Goal: Task Accomplishment & Management: Use online tool/utility

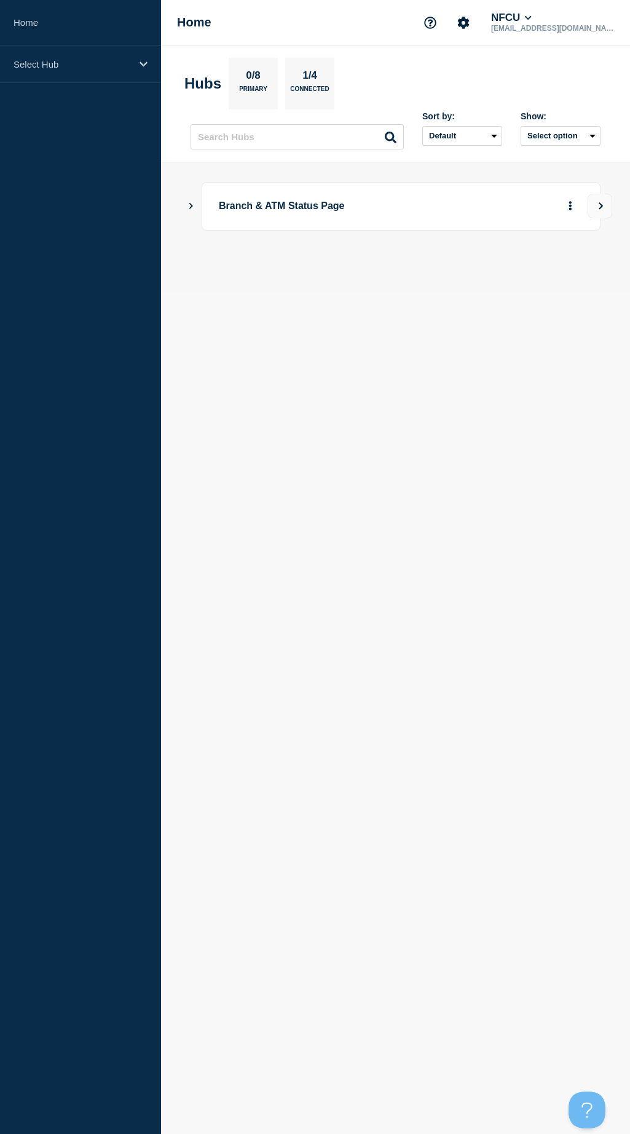
drag, startPoint x: 306, startPoint y: 333, endPoint x: 293, endPoint y: 315, distance: 22.4
click at [306, 333] on body "Home Select Hub Home NFCU [EMAIL_ADDRESS][DOMAIN_NAME] Hubs 0/8 Primary 1/4 Con…" at bounding box center [315, 567] width 630 height 1134
click at [192, 204] on icon "Show Connected Hubs" at bounding box center [191, 205] width 8 height 6
click at [572, 207] on icon "More actions" at bounding box center [571, 205] width 4 height 9
click at [598, 202] on icon "View" at bounding box center [601, 205] width 8 height 7
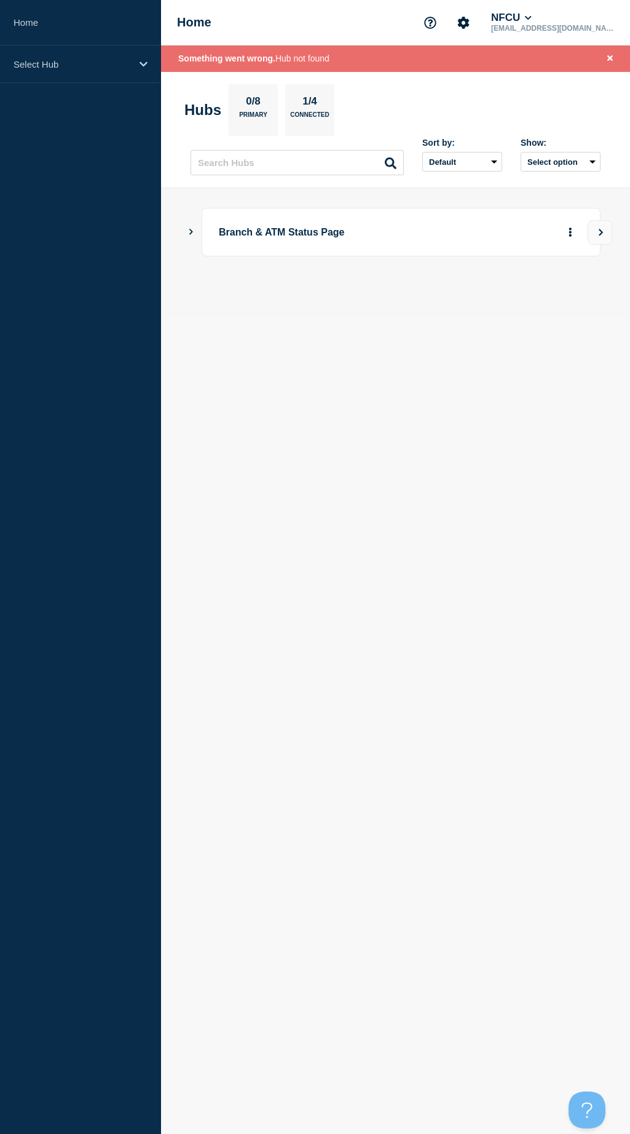
click at [188, 232] on icon "Show Connected Hubs" at bounding box center [191, 232] width 8 height 6
click at [567, 292] on button "More actions" at bounding box center [571, 293] width 16 height 23
click at [568, 325] on button "Create incident" at bounding box center [551, 330] width 62 height 10
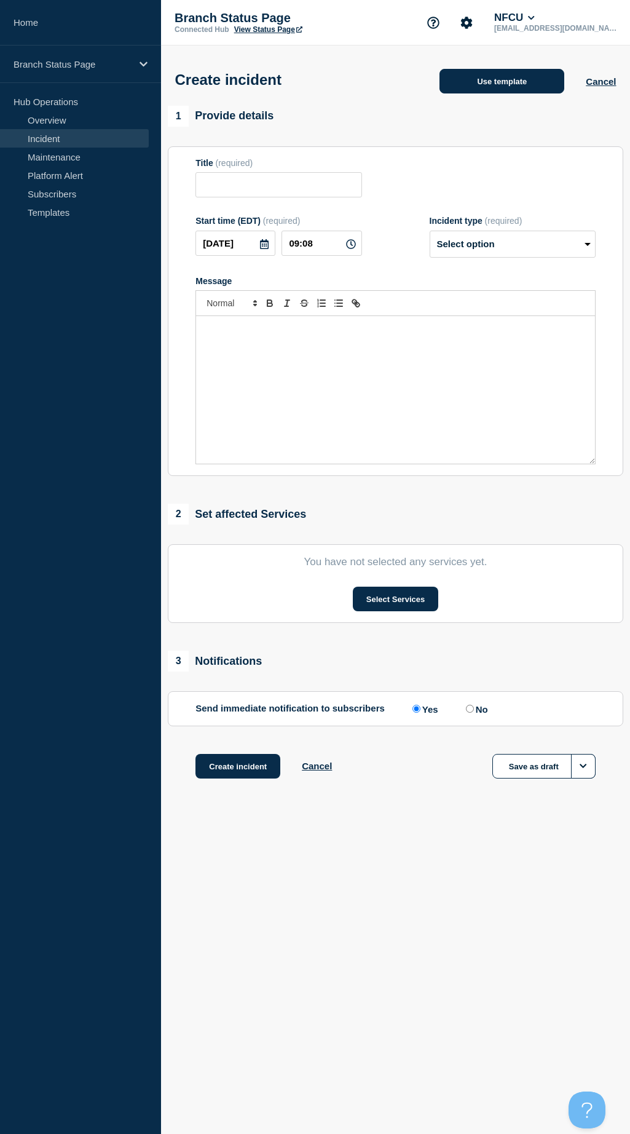
click at [515, 82] on button "Use template" at bounding box center [502, 81] width 125 height 25
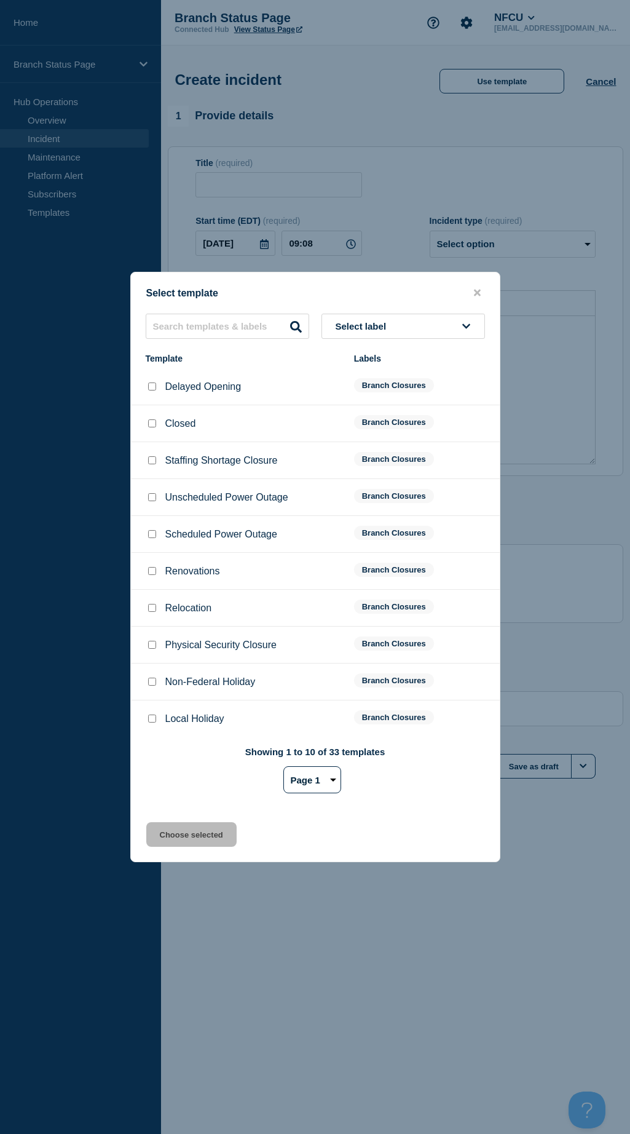
click at [309, 785] on select "Page 1 Page 2 Page 3 Page 4" at bounding box center [312, 779] width 58 height 27
click at [283, 768] on select "Page 1 Page 2 Page 3 Page 4" at bounding box center [312, 779] width 58 height 27
click at [331, 784] on select "Page 1 Page 2 Page 3 Page 4" at bounding box center [312, 779] width 58 height 27
select select "3"
click at [283, 768] on select "Page 1 Page 2 Page 3 Page 4" at bounding box center [312, 779] width 58 height 27
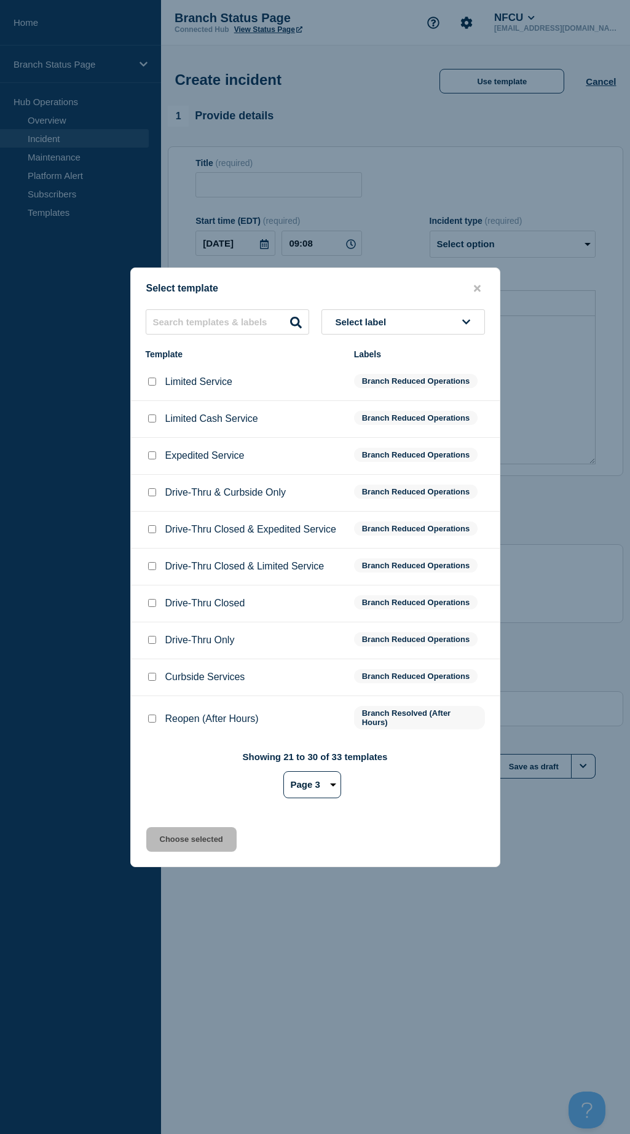
click at [151, 385] on input "Limited Service checkbox" at bounding box center [152, 382] width 8 height 8
checkbox input "true"
click at [191, 844] on button "Choose selected" at bounding box center [191, 839] width 90 height 25
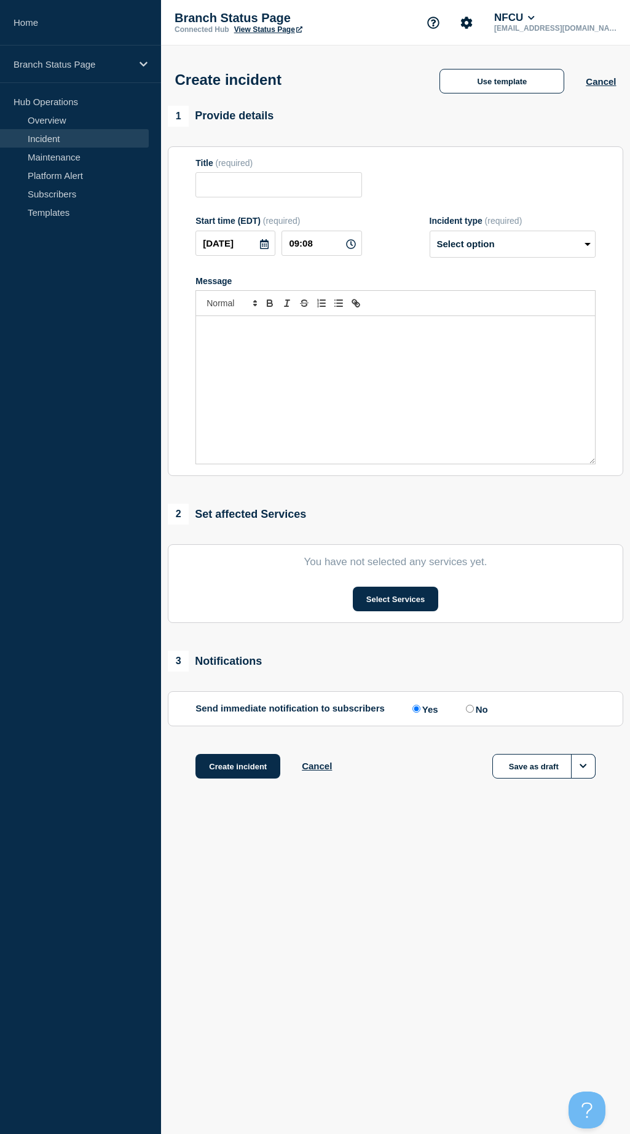
type input "Limited Service"
select select "identified"
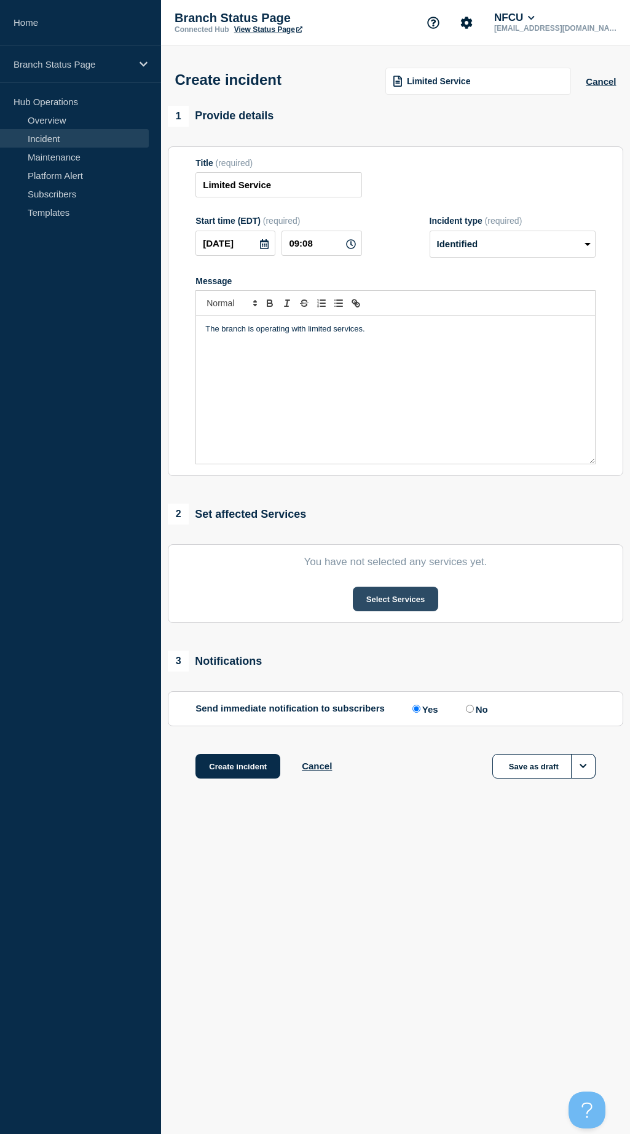
click at [387, 599] on button "Select Services" at bounding box center [395, 599] width 85 height 25
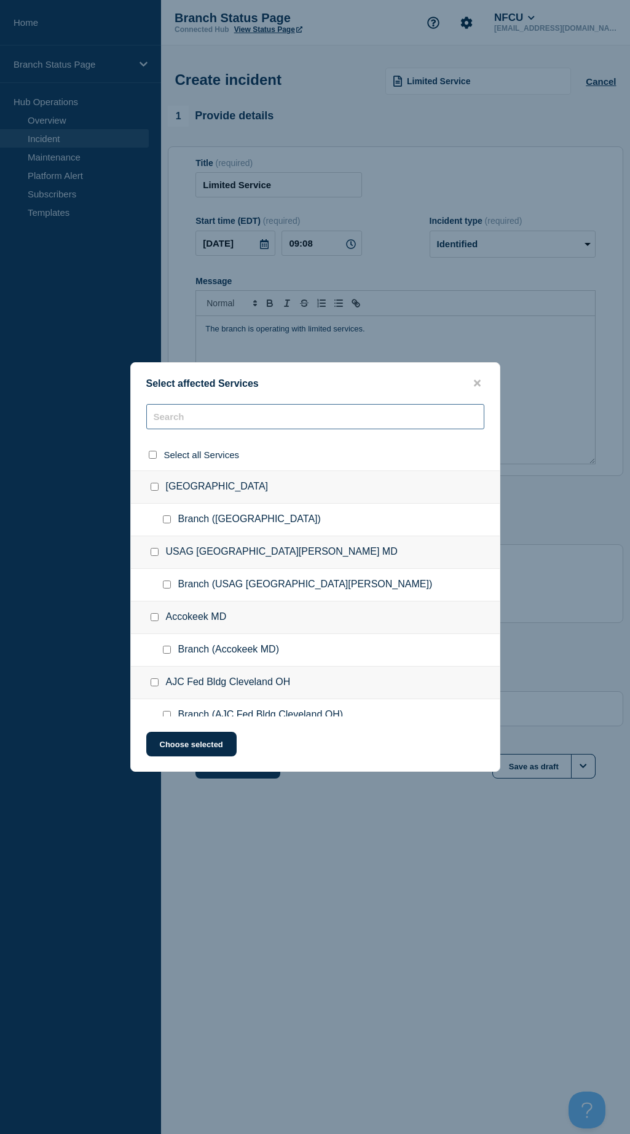
paste input "Kissimmee FL"
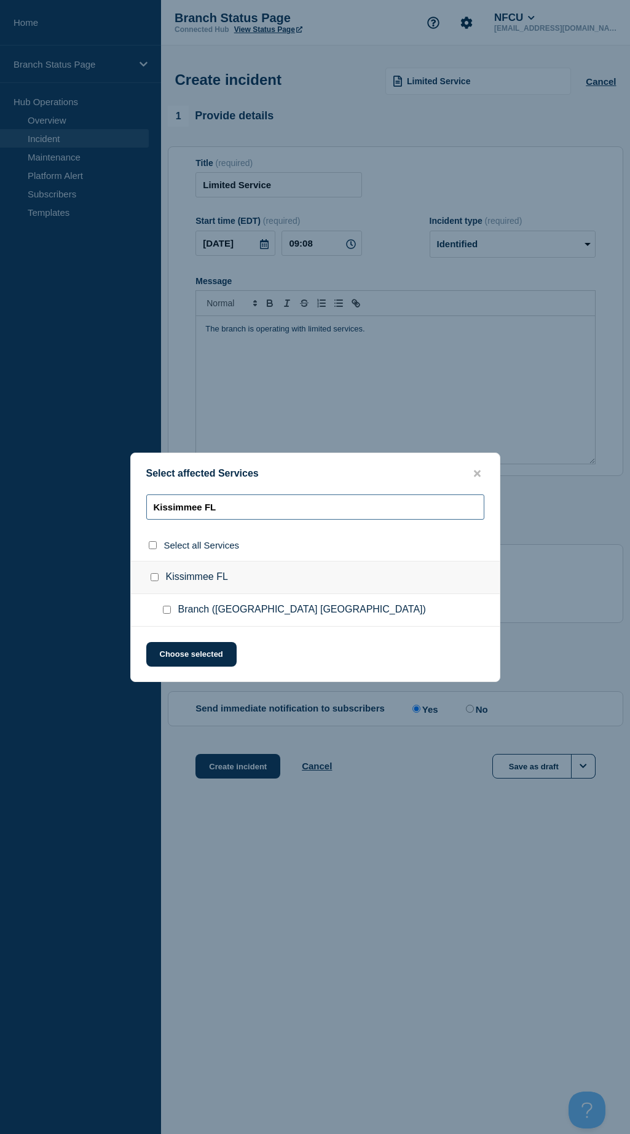
type input "Kissimmee FL"
click at [167, 609] on input "Branch (Kissimmee FL) checkbox" at bounding box center [167, 610] width 8 height 8
checkbox input "true"
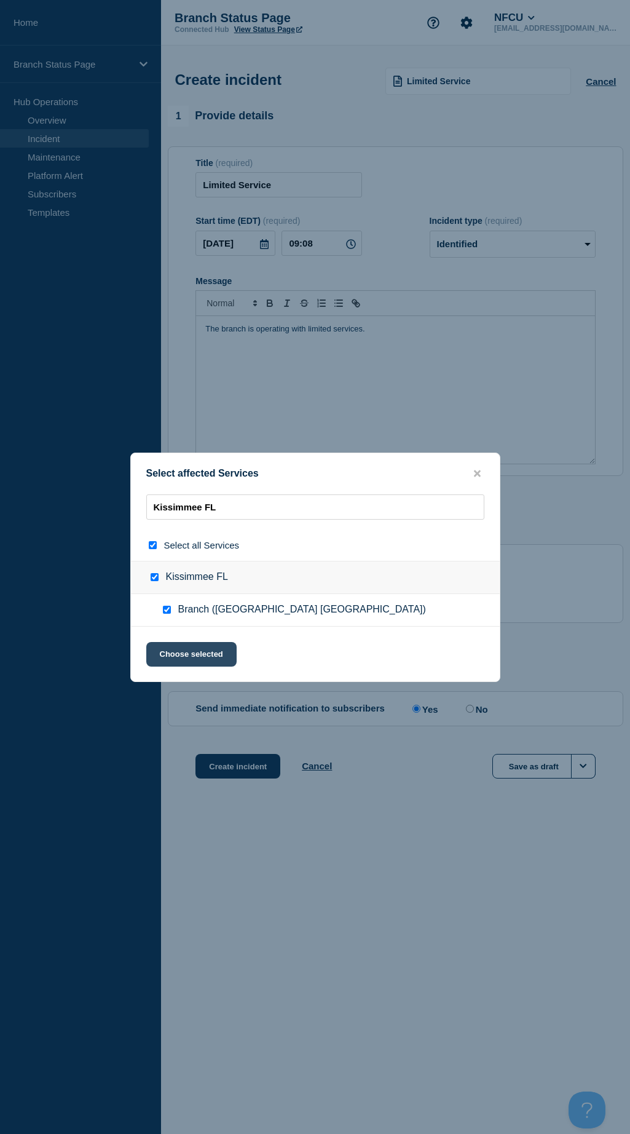
click at [175, 650] on button "Choose selected" at bounding box center [191, 654] width 90 height 25
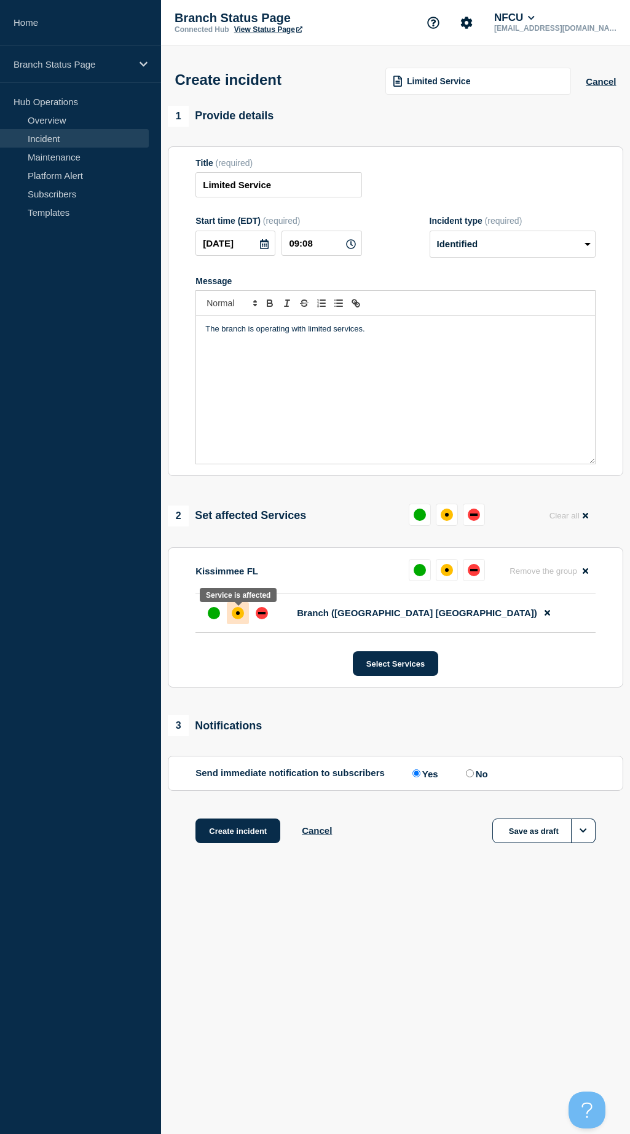
click at [232, 623] on div at bounding box center [238, 613] width 22 height 22
click at [375, 665] on button "Select Services" at bounding box center [395, 663] width 85 height 25
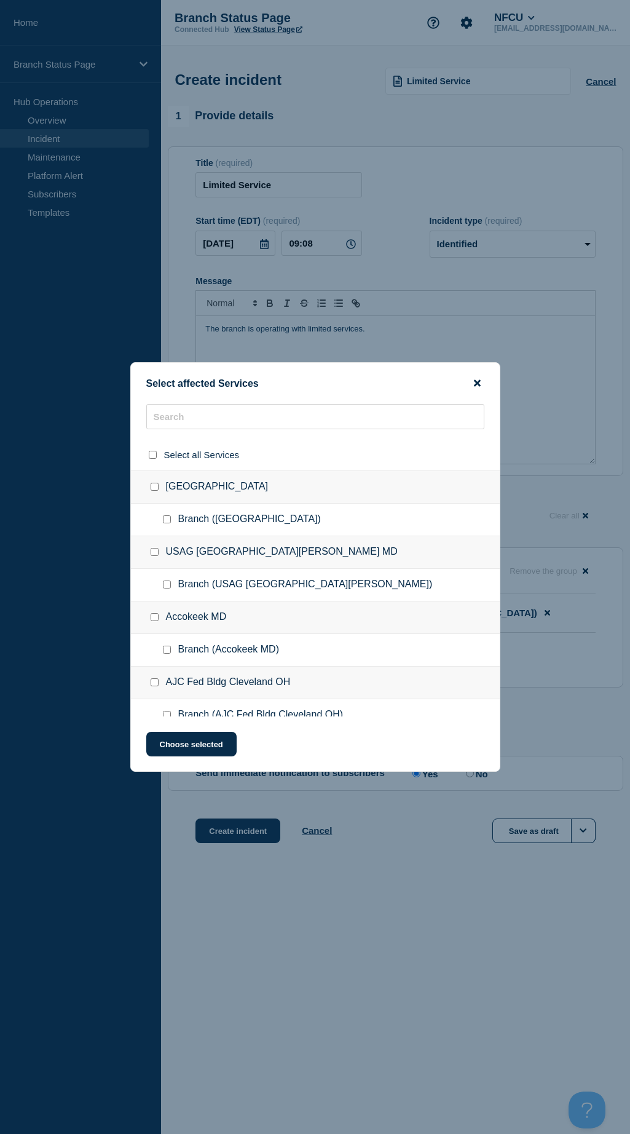
click at [477, 382] on icon "close button" at bounding box center [477, 383] width 7 height 7
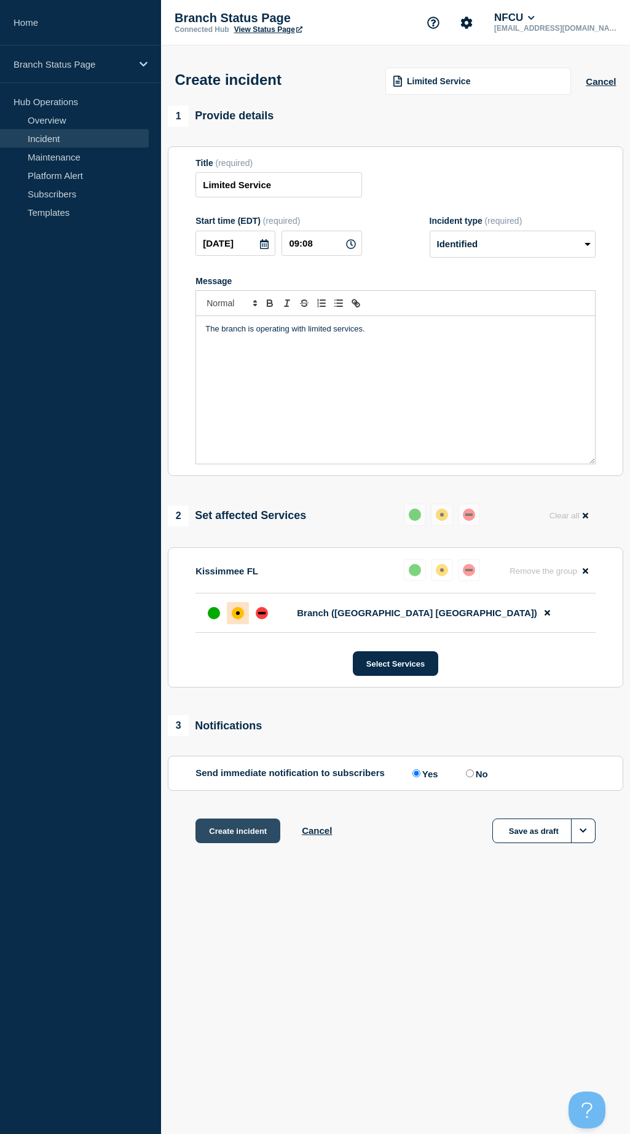
click at [239, 833] on button "Create incident" at bounding box center [238, 830] width 85 height 25
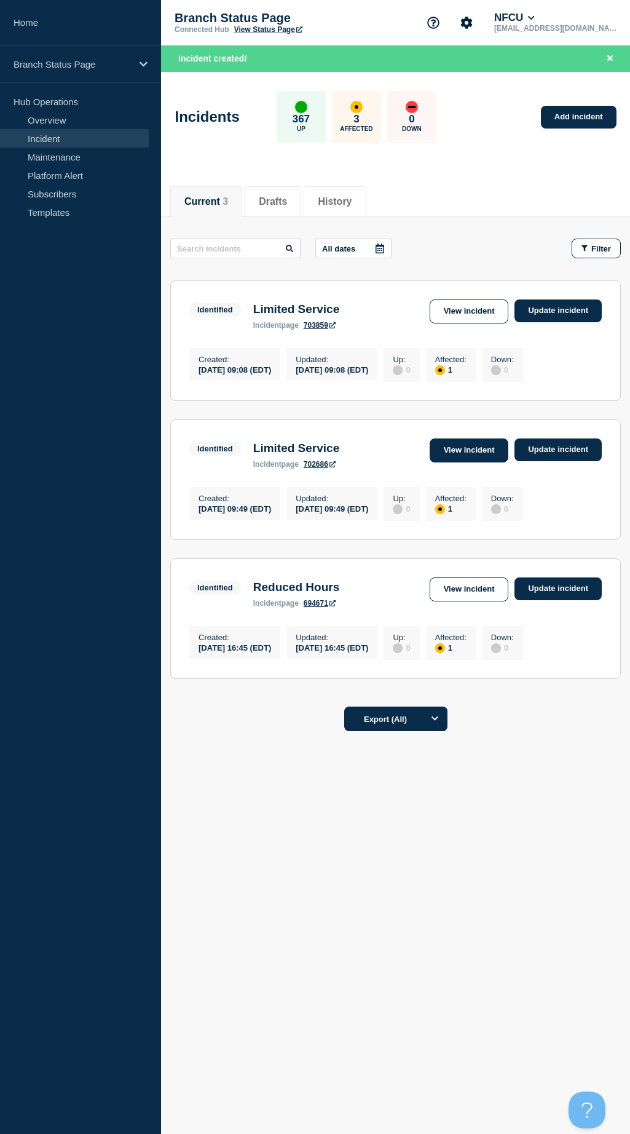
click at [462, 451] on link "View incident" at bounding box center [469, 450] width 79 height 24
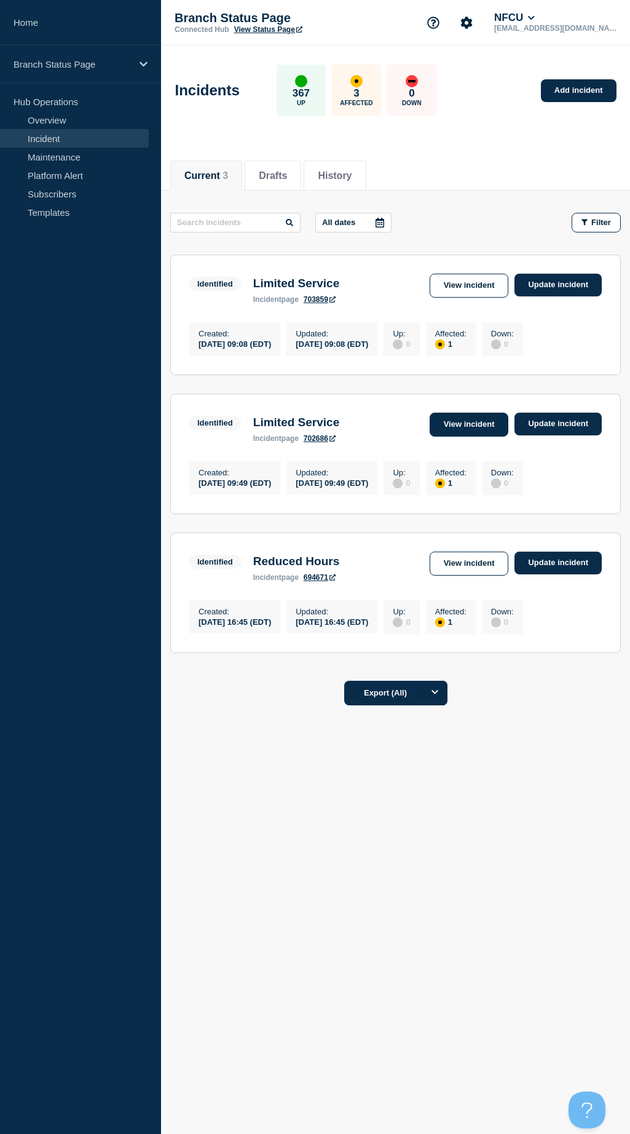
click at [467, 425] on link "View incident" at bounding box center [469, 425] width 79 height 24
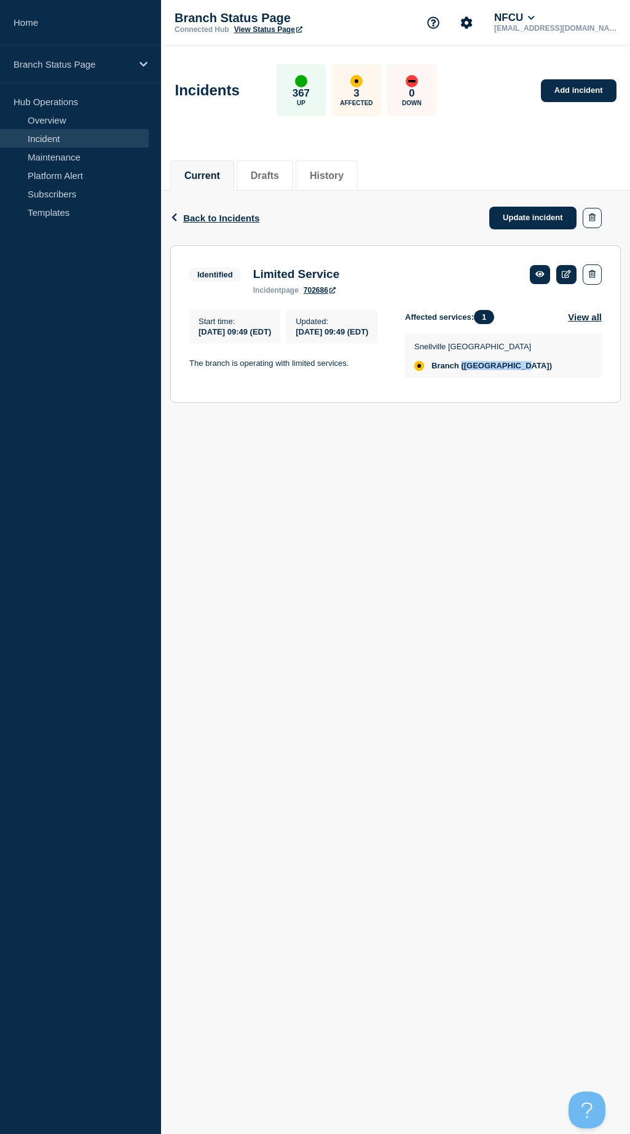
drag, startPoint x: 467, startPoint y: 369, endPoint x: 522, endPoint y: 373, distance: 55.5
click at [522, 371] on span "Branch ([GEOGRAPHIC_DATA])" at bounding box center [492, 366] width 121 height 10
drag, startPoint x: 522, startPoint y: 373, endPoint x: 506, endPoint y: 371, distance: 16.0
copy span "(Snellville [GEOGRAPHIC_DATA]"
